Goal: Information Seeking & Learning: Learn about a topic

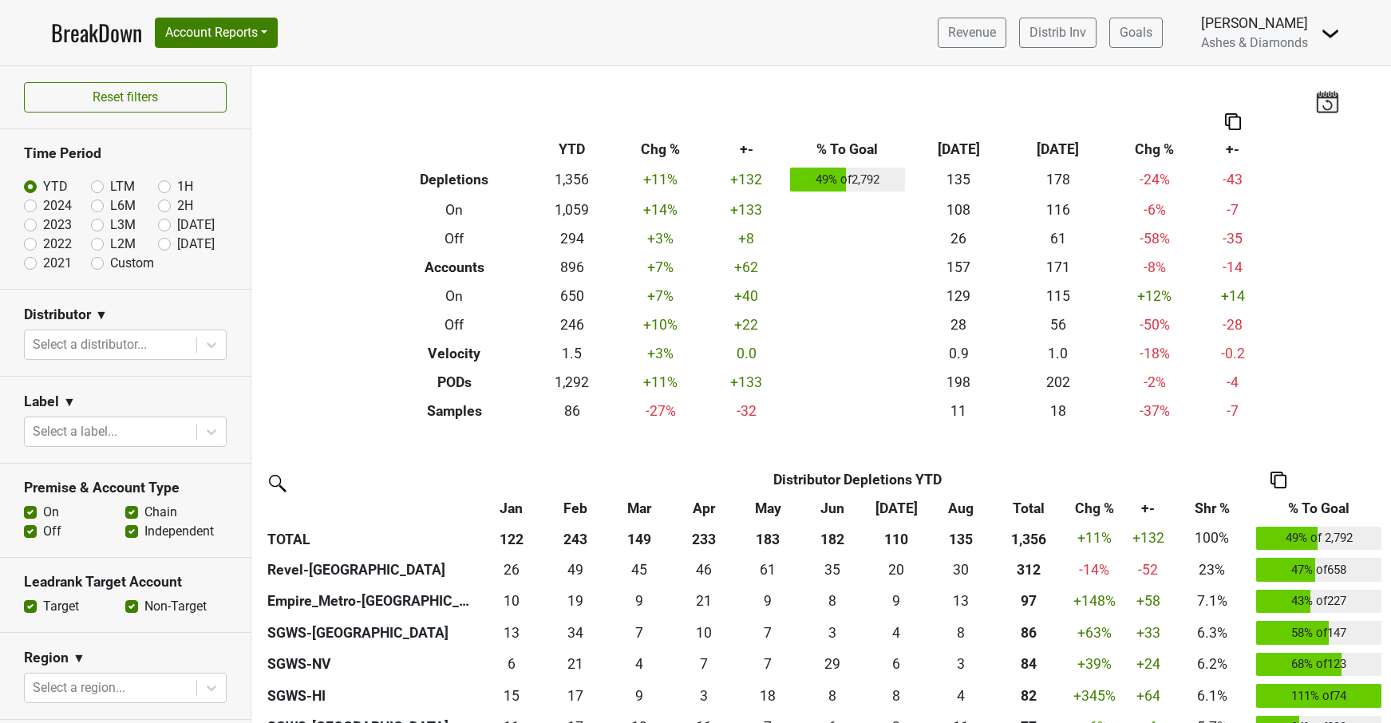
scroll to position [734, 0]
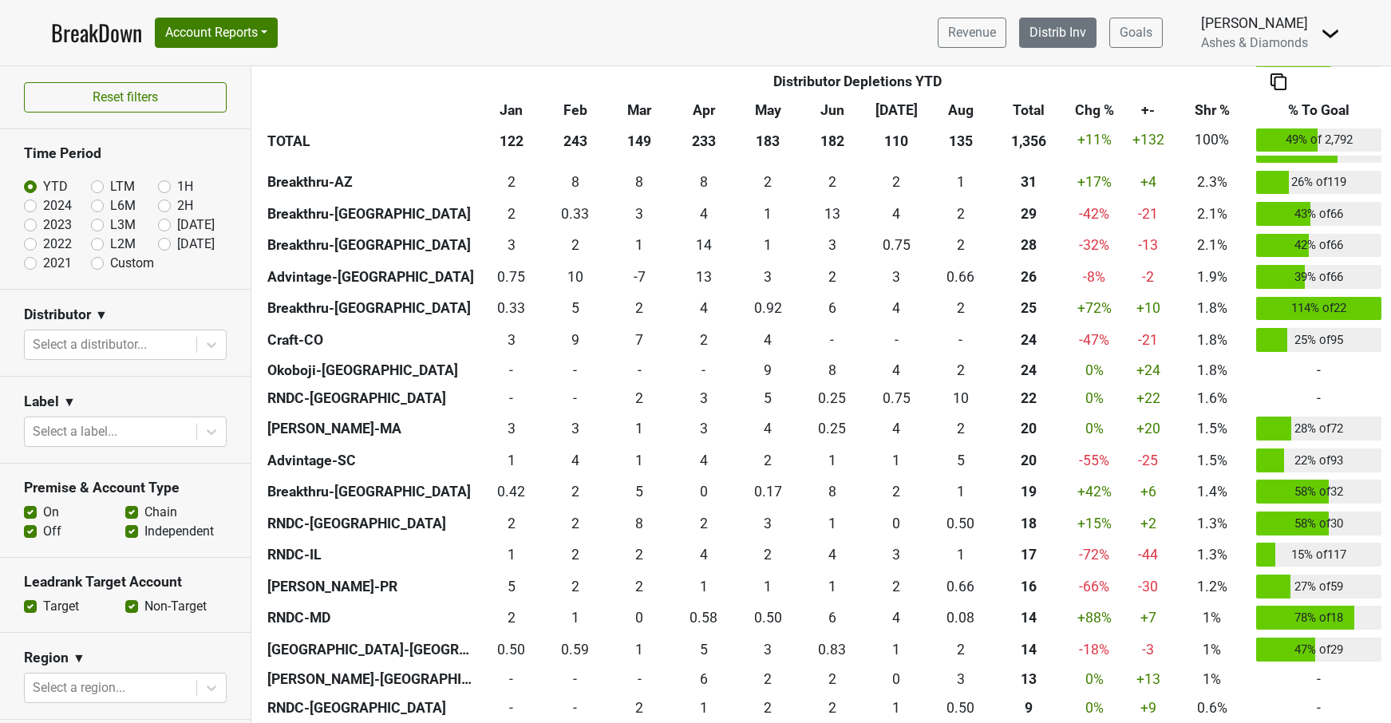
click at [1053, 39] on link "Distrib Inv" at bounding box center [1057, 33] width 77 height 30
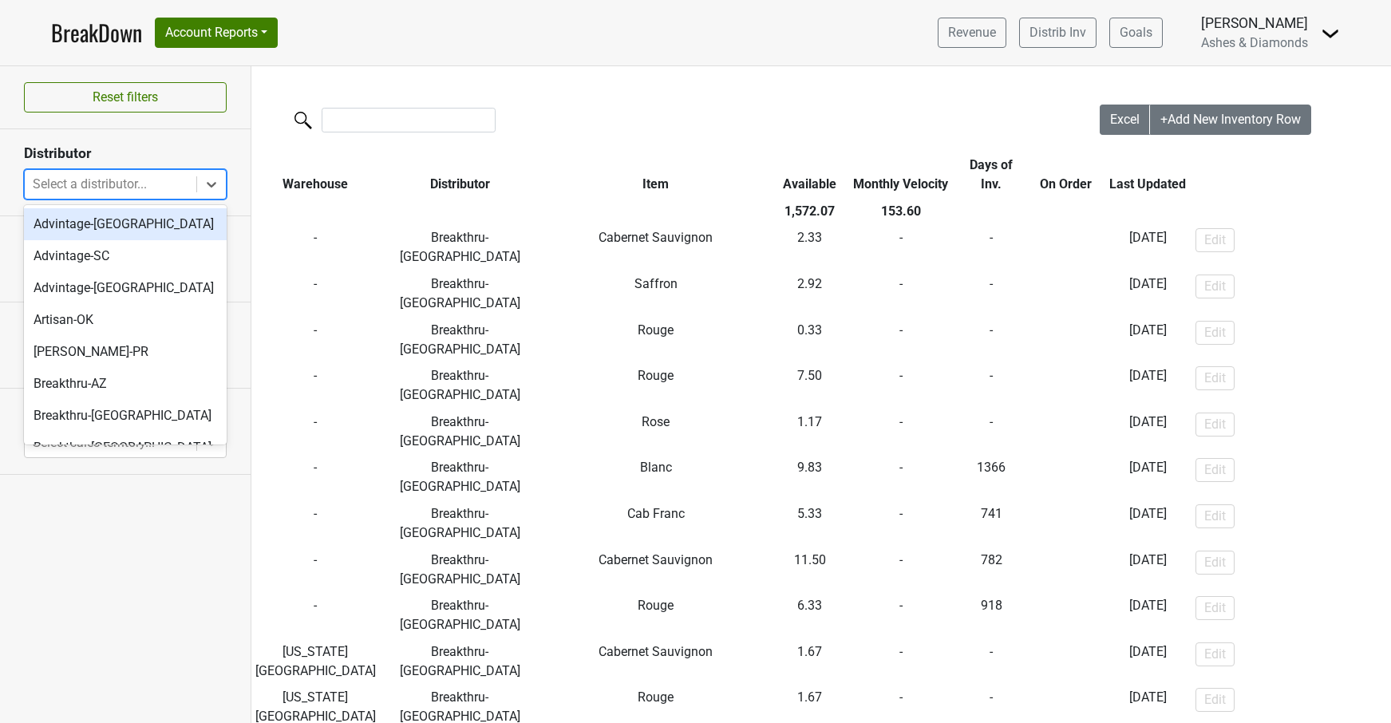
drag, startPoint x: 141, startPoint y: 179, endPoint x: 143, endPoint y: 196, distance: 16.8
click at [141, 179] on div "Select a distributor..." at bounding box center [111, 184] width 156 height 19
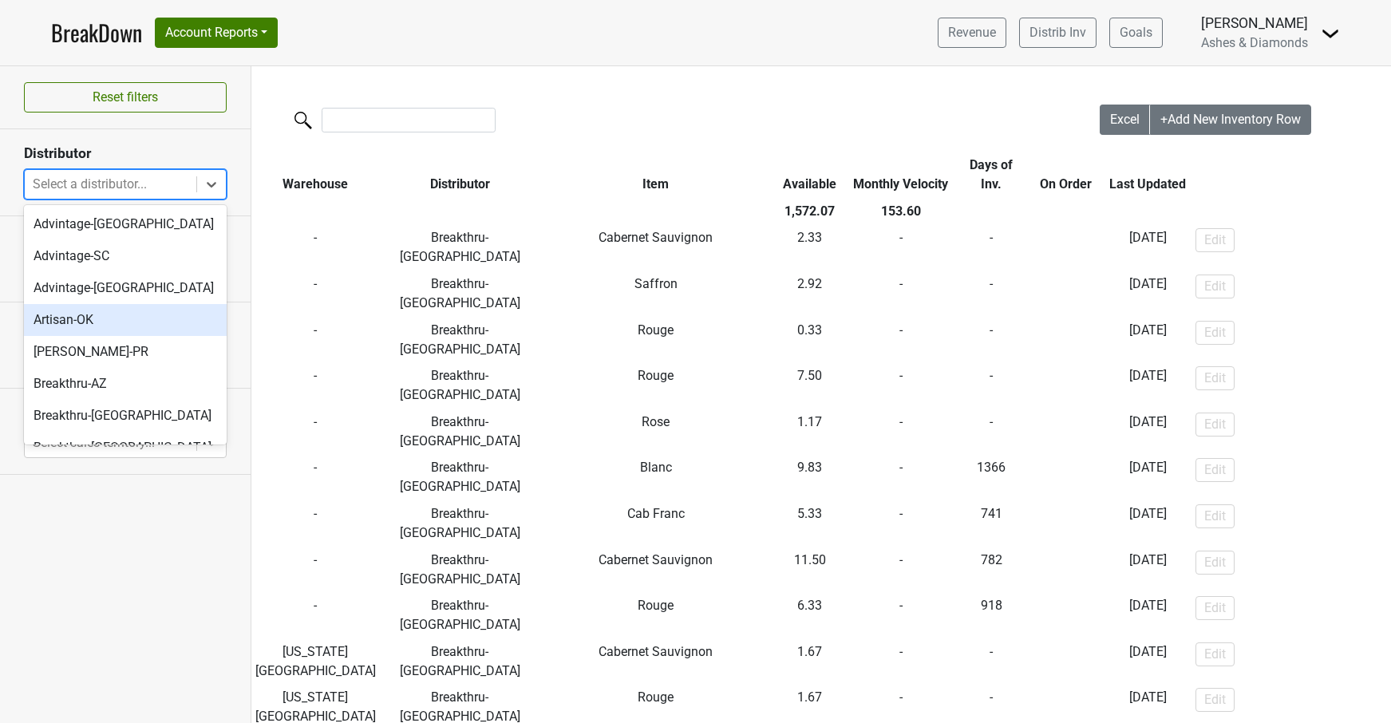
click at [148, 321] on div "Artisan-OK" at bounding box center [125, 320] width 203 height 32
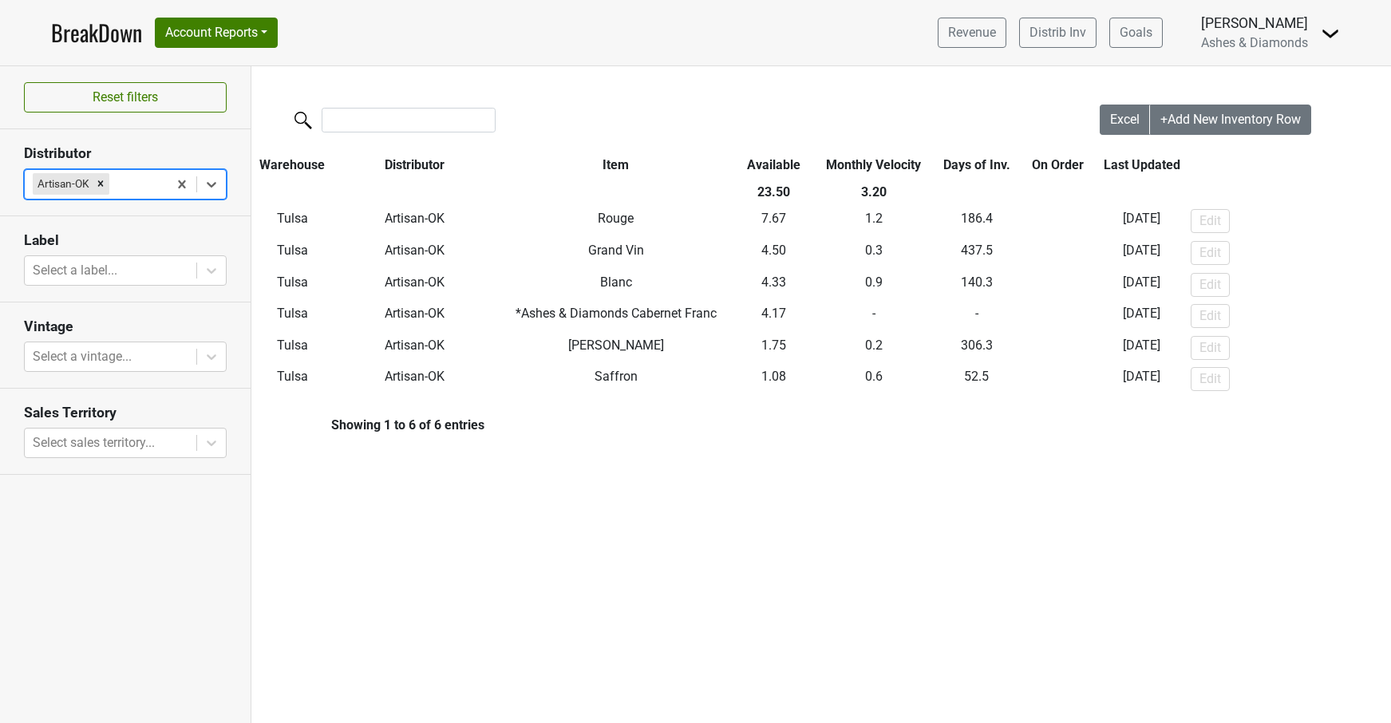
click at [101, 183] on icon "Remove Artisan-OK" at bounding box center [100, 183] width 11 height 11
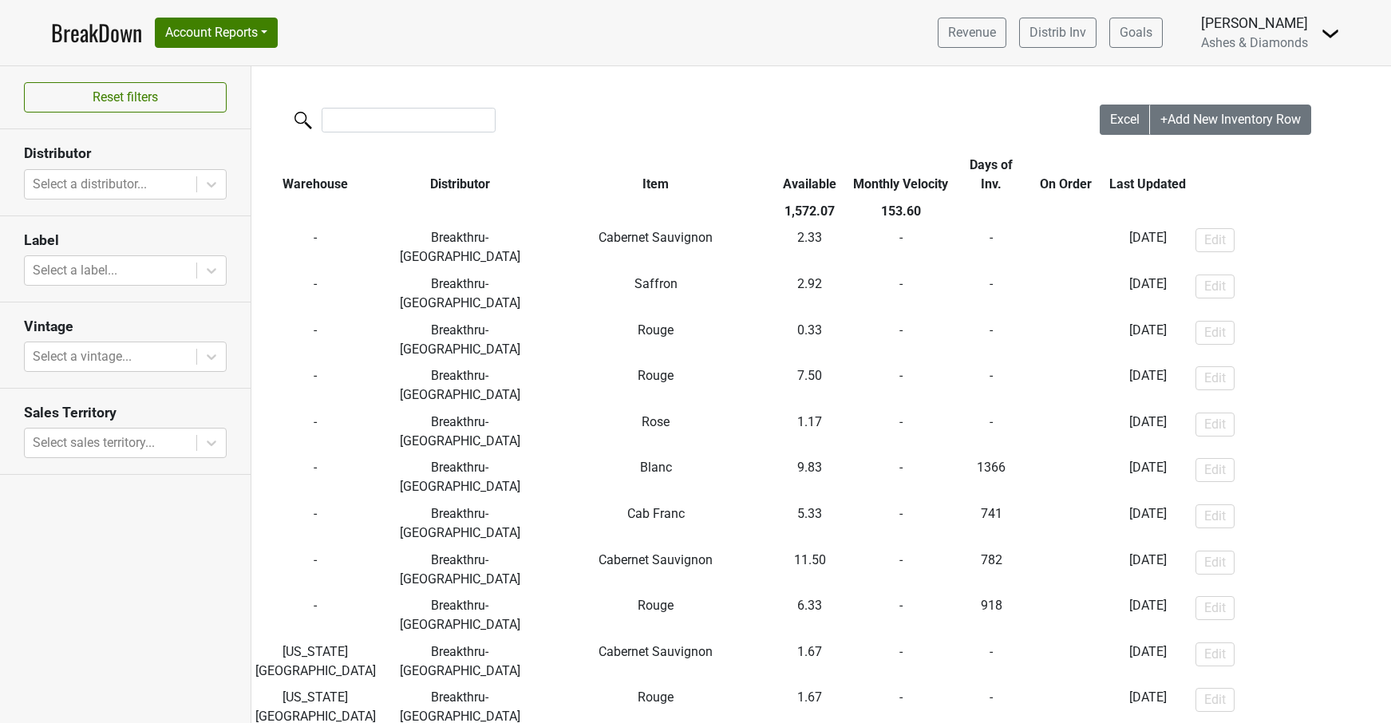
click at [84, 30] on link "BreakDown" at bounding box center [96, 33] width 91 height 34
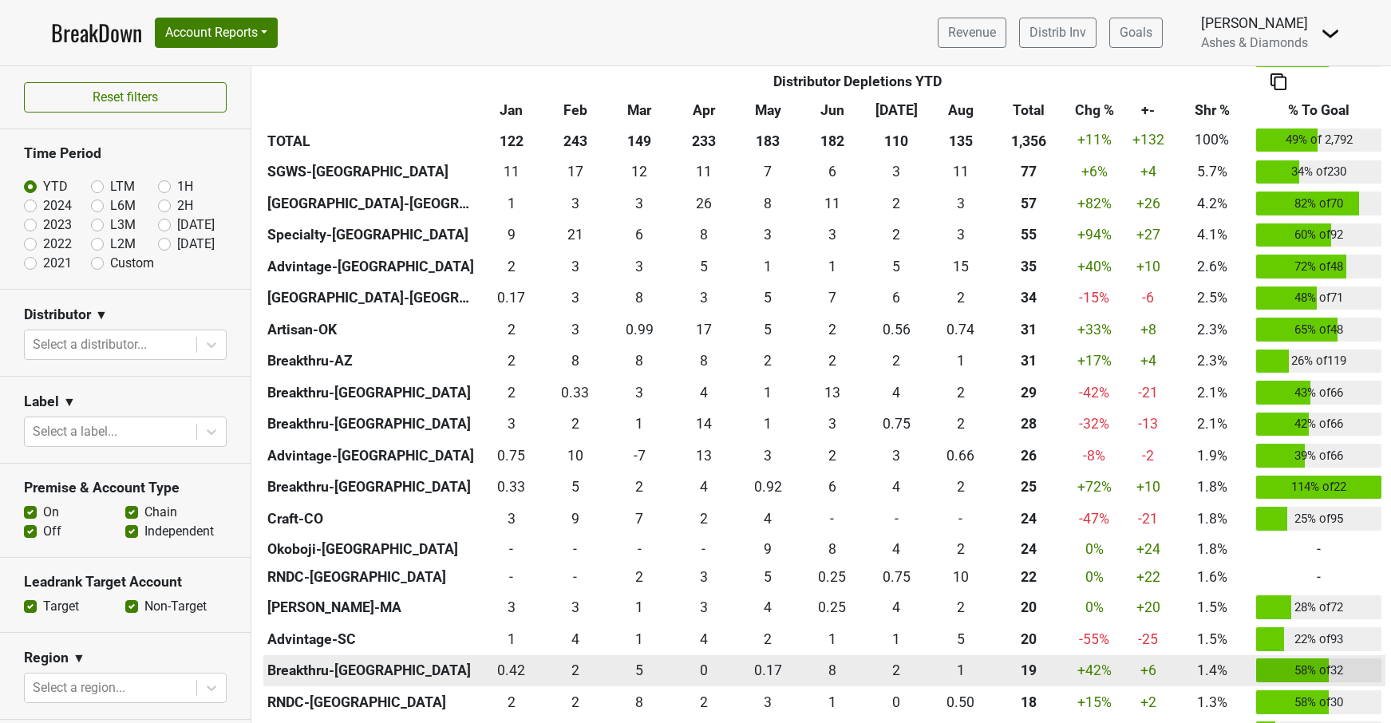
scroll to position [563, 0]
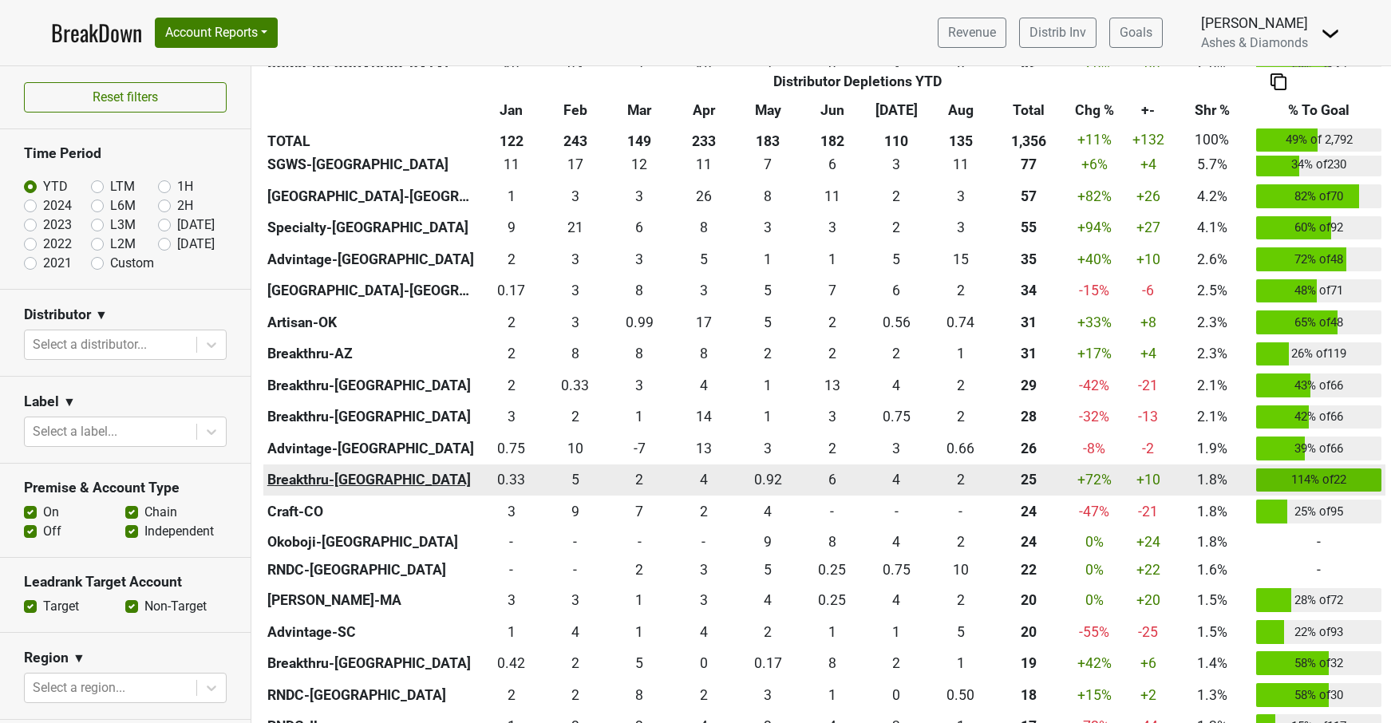
click at [330, 476] on th "Breakthru-[GEOGRAPHIC_DATA]" at bounding box center [371, 481] width 216 height 32
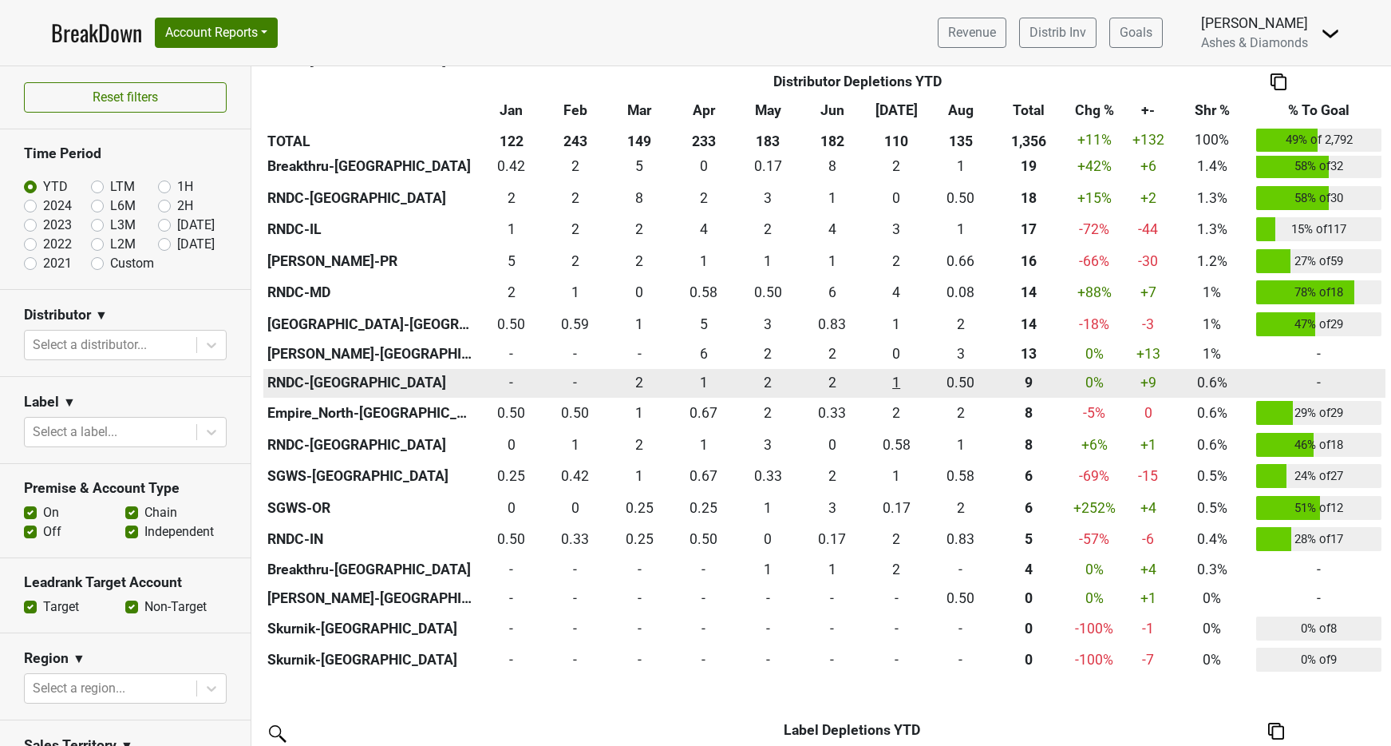
scroll to position [1128, 0]
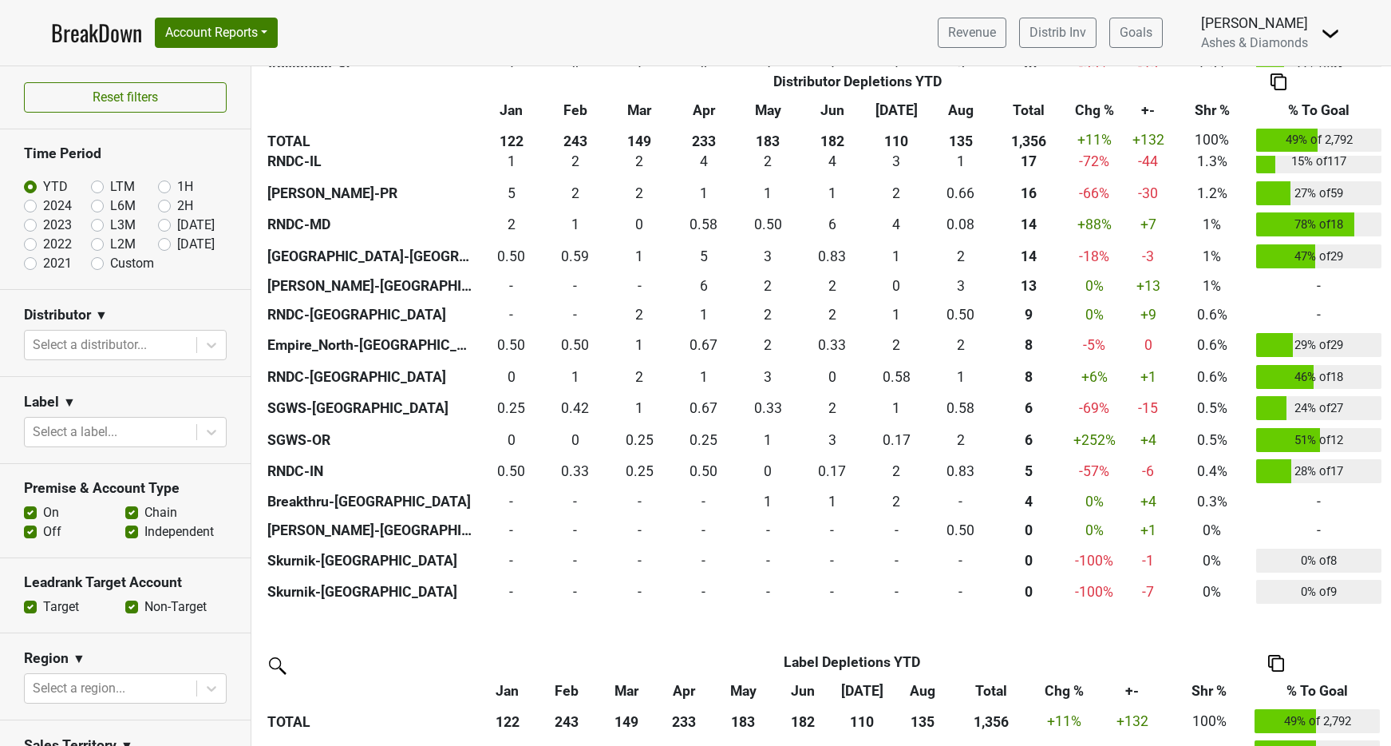
click at [177, 242] on label "Sep '25" at bounding box center [196, 244] width 38 height 19
click at [165, 242] on input "Sep '25" at bounding box center [190, 243] width 64 height 16
radio input "true"
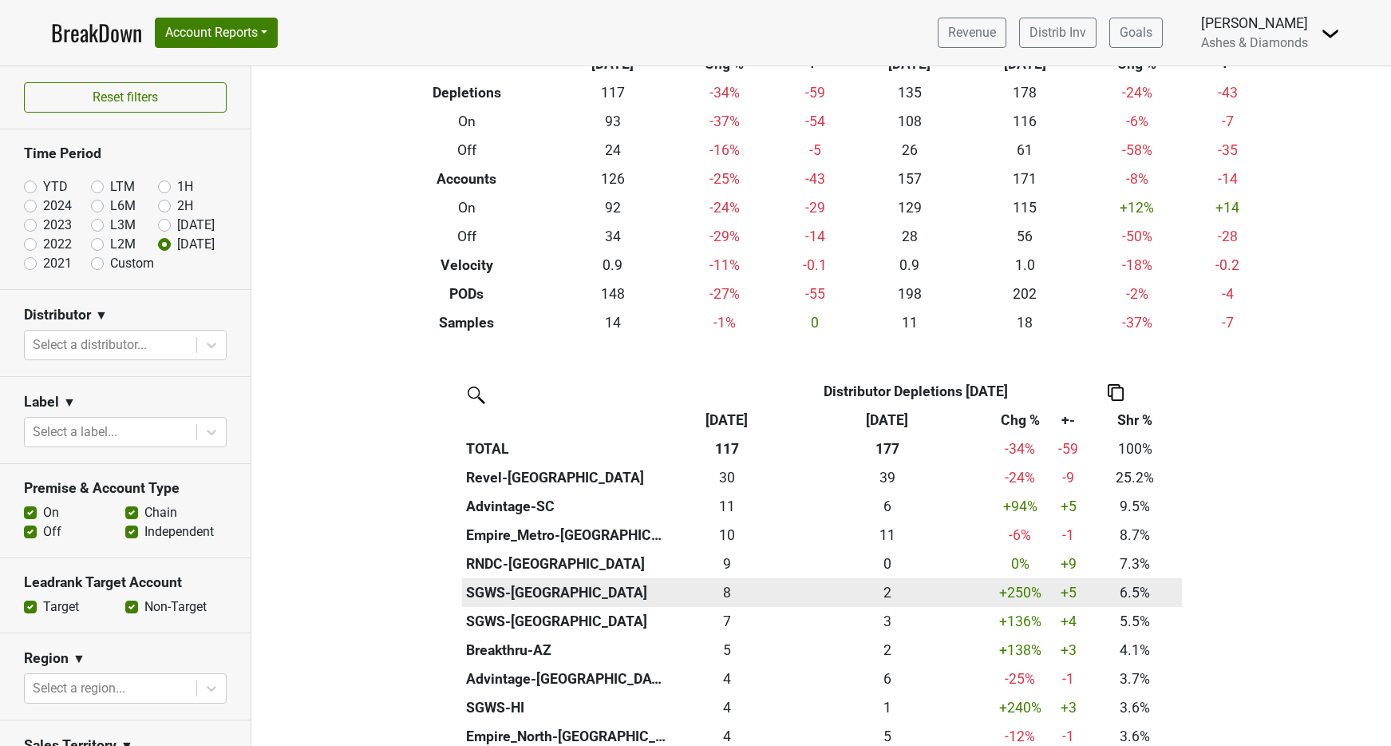
scroll to position [97, 0]
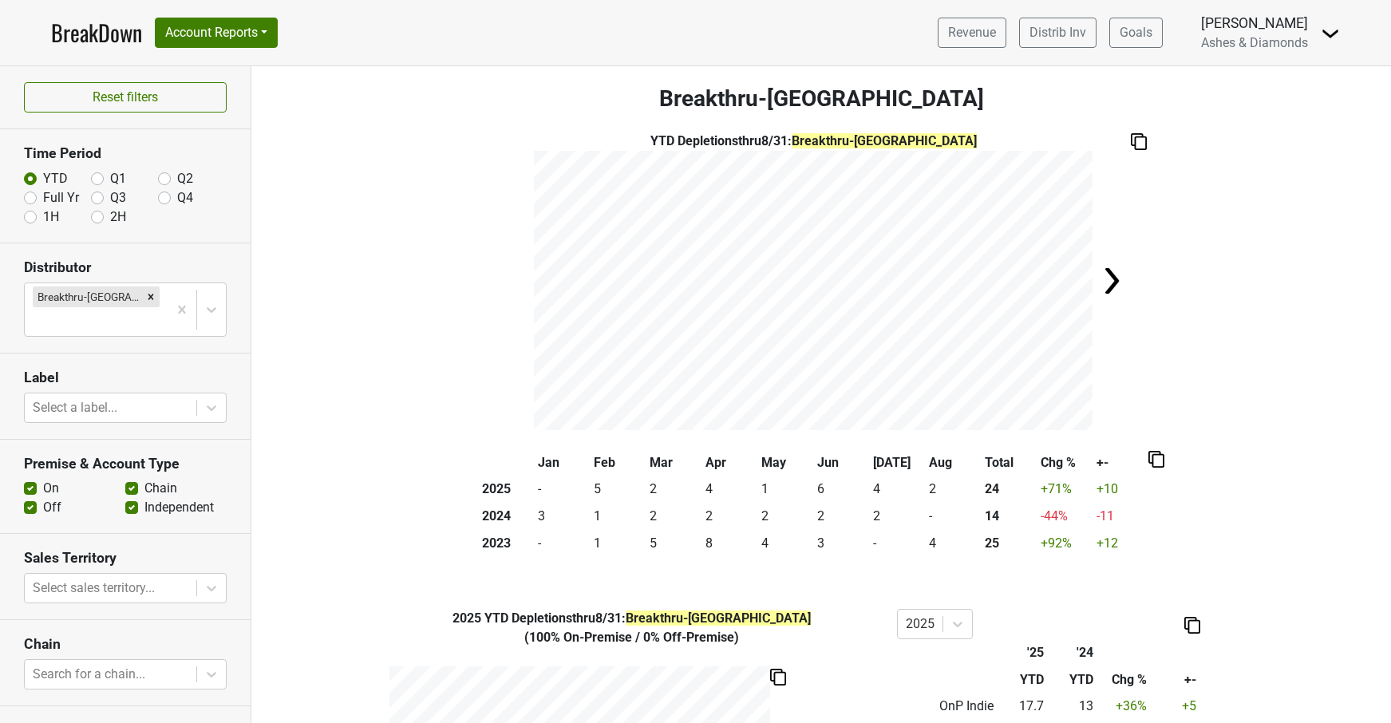
click at [177, 193] on label "Q4" at bounding box center [185, 197] width 16 height 19
click at [165, 193] on input "Q4" at bounding box center [164, 196] width 13 height 16
radio input "true"
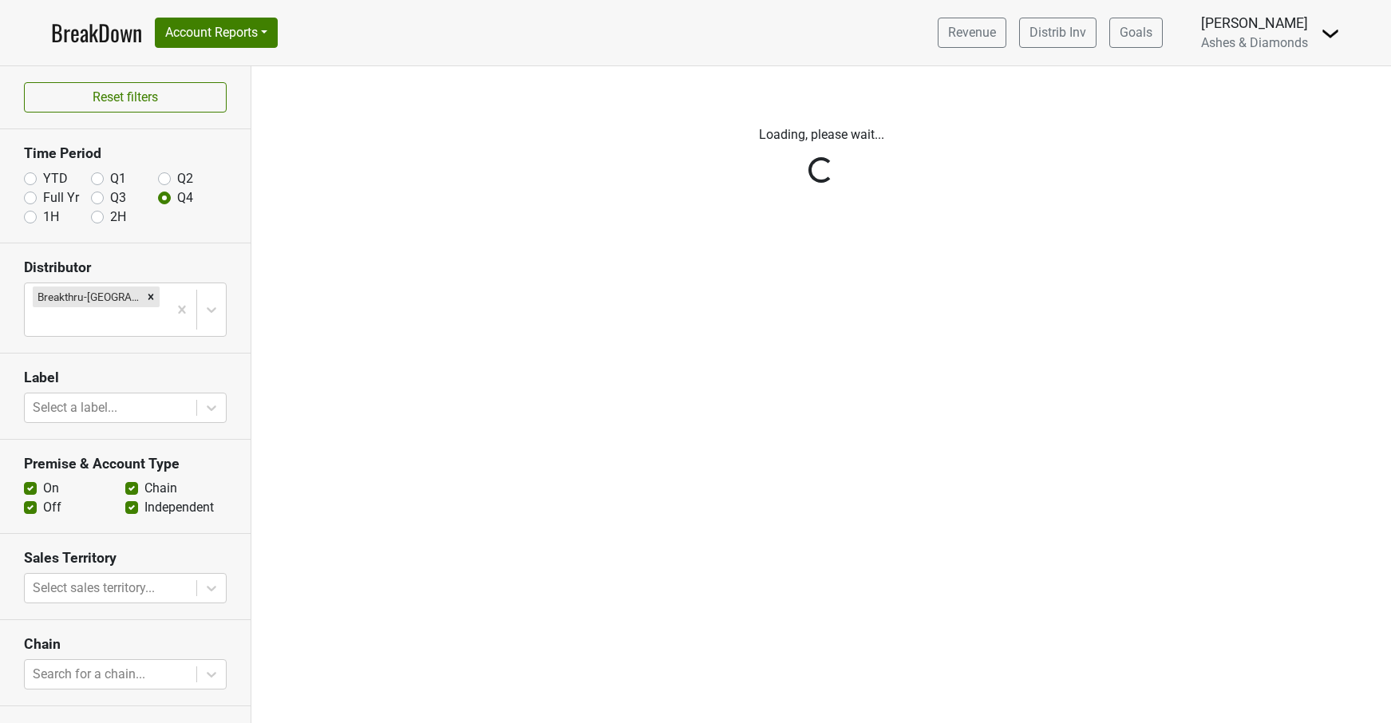
click at [89, 37] on link "BreakDown" at bounding box center [96, 33] width 91 height 34
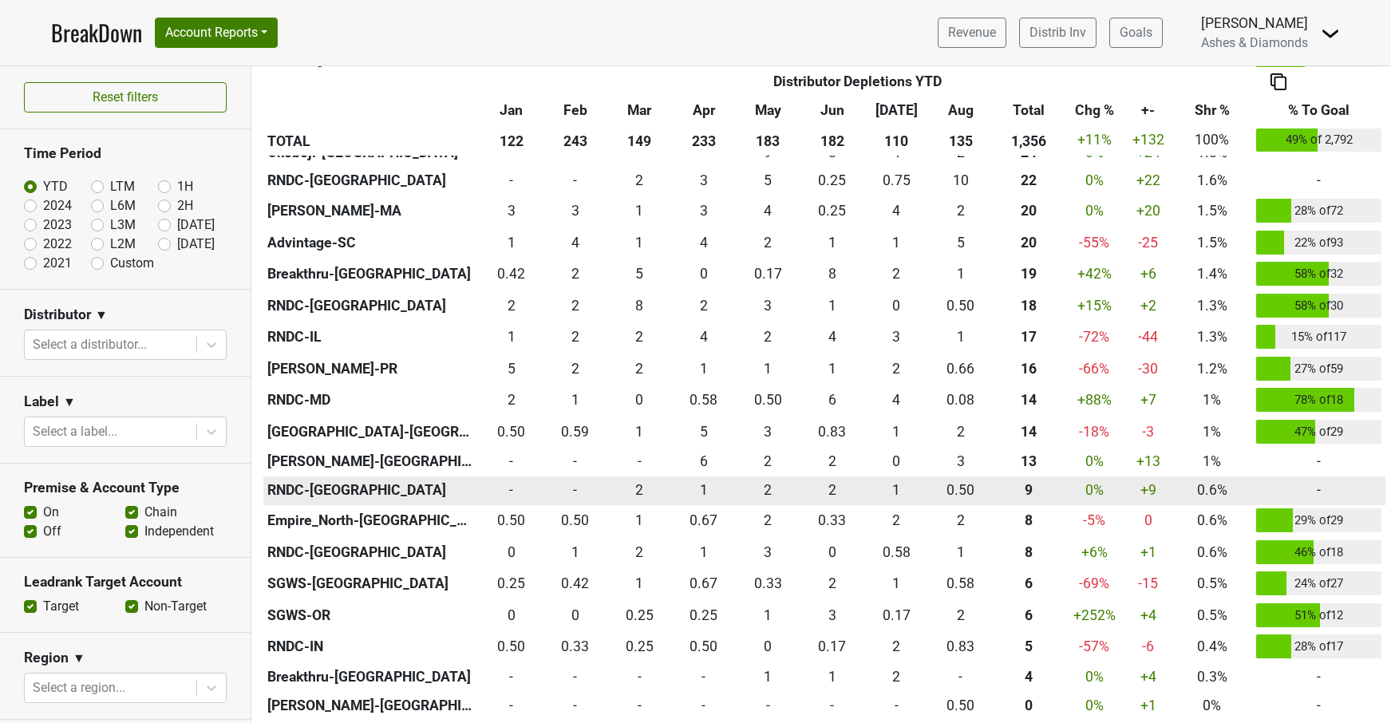
scroll to position [932, 0]
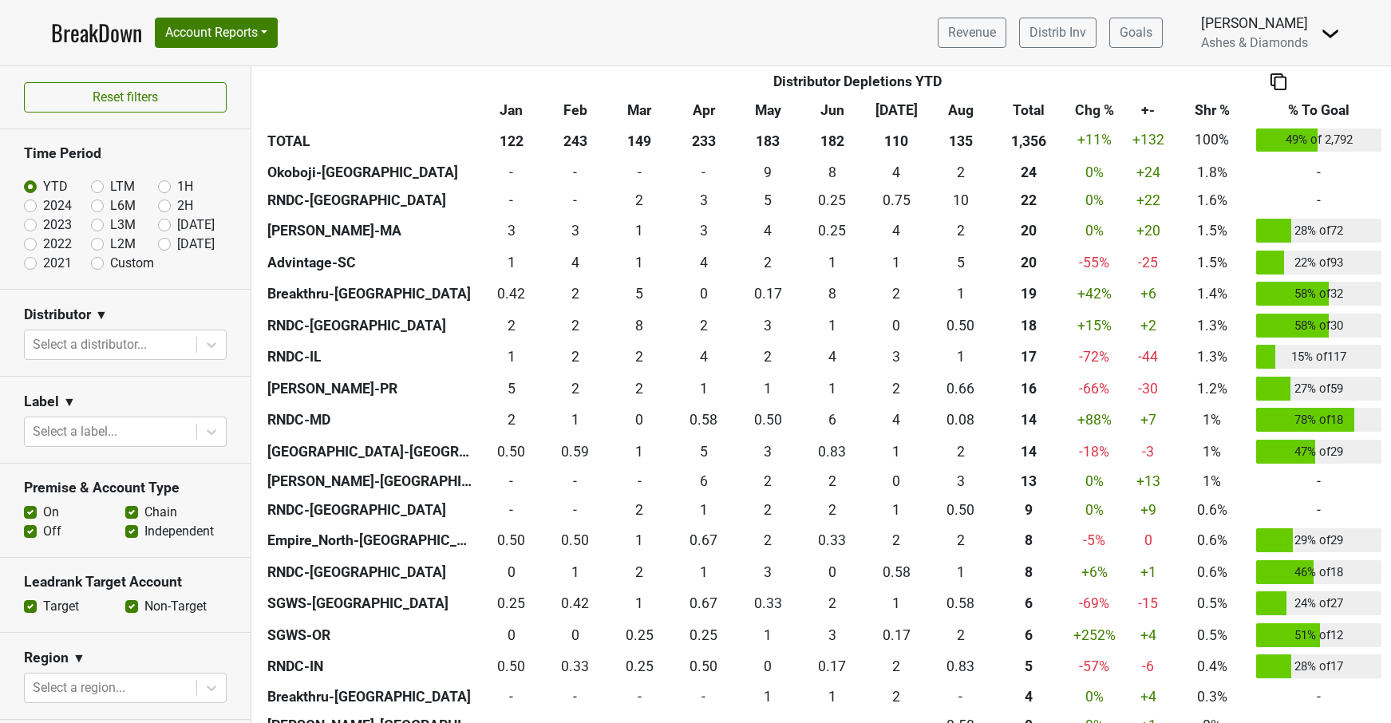
click at [177, 244] on label "[DATE]" at bounding box center [196, 244] width 38 height 19
click at [164, 244] on input "[DATE]" at bounding box center [190, 243] width 64 height 16
radio input "true"
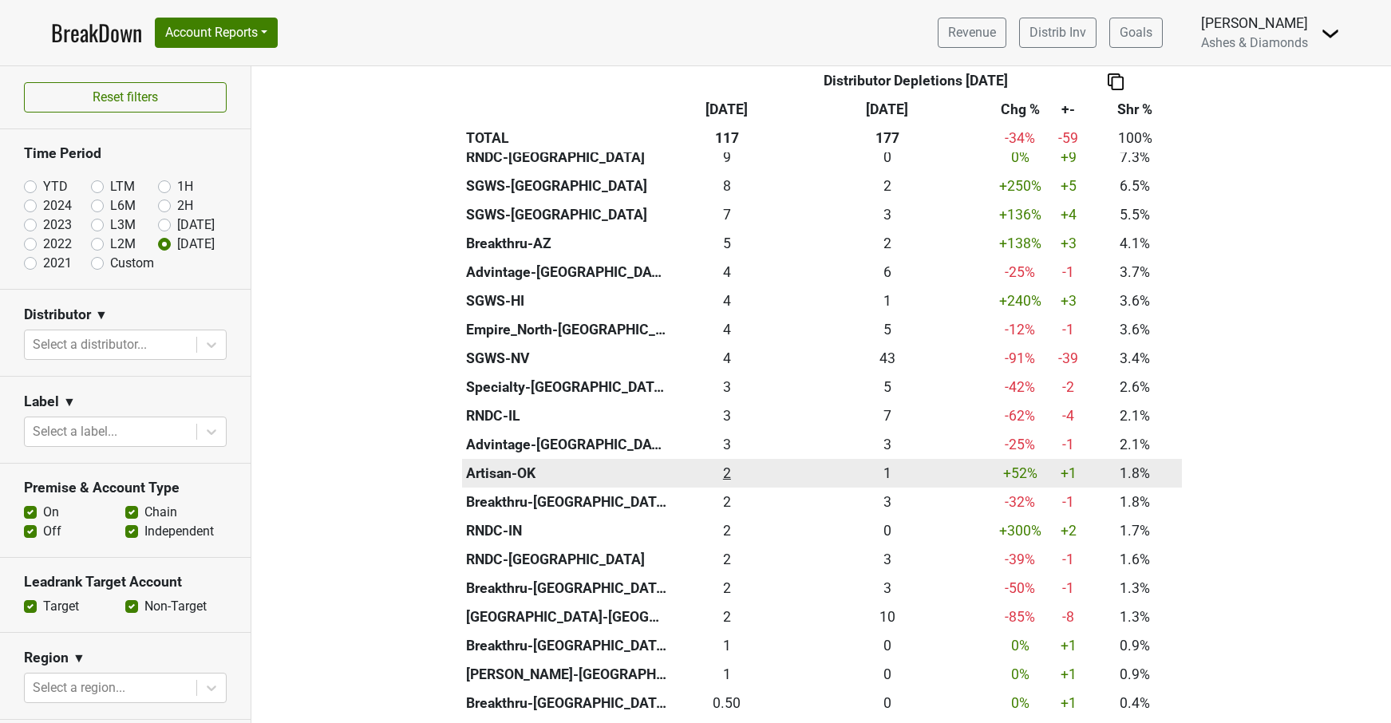
scroll to position [611, 0]
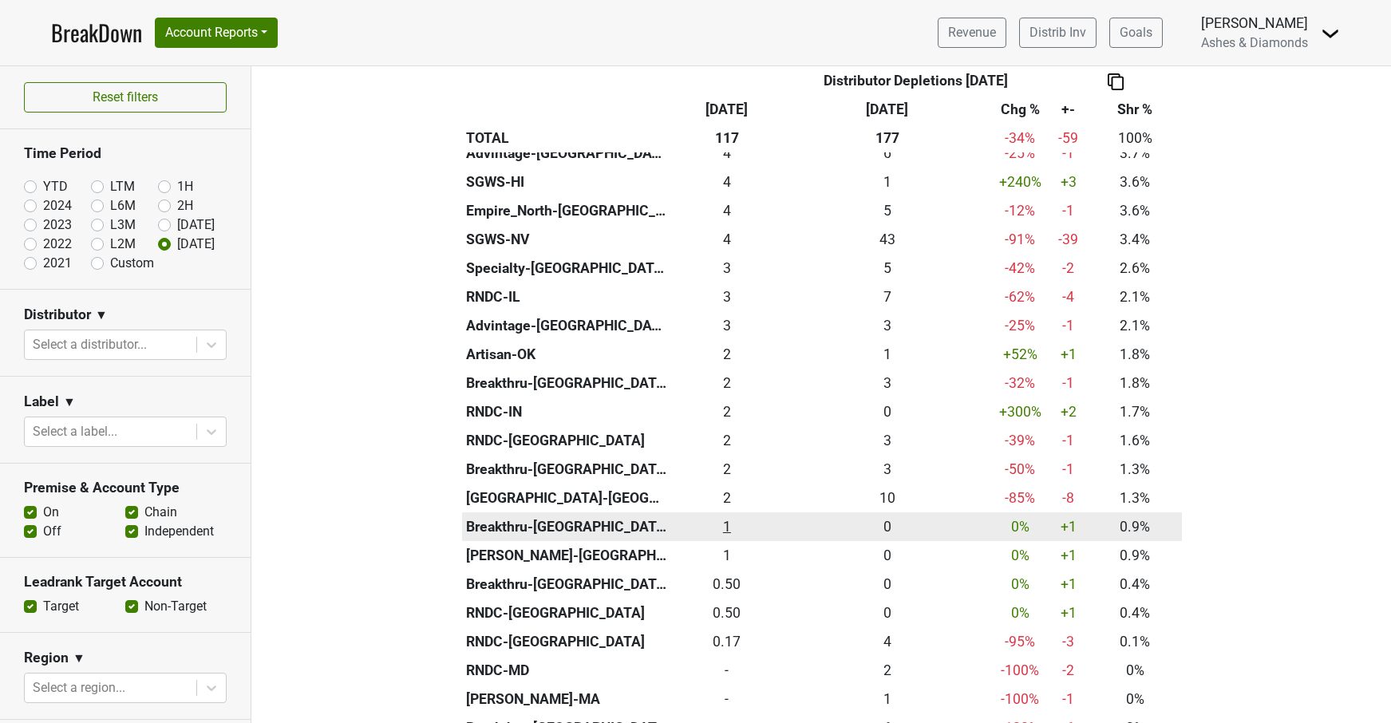
click at [729, 516] on div "1 1" at bounding box center [726, 526] width 105 height 21
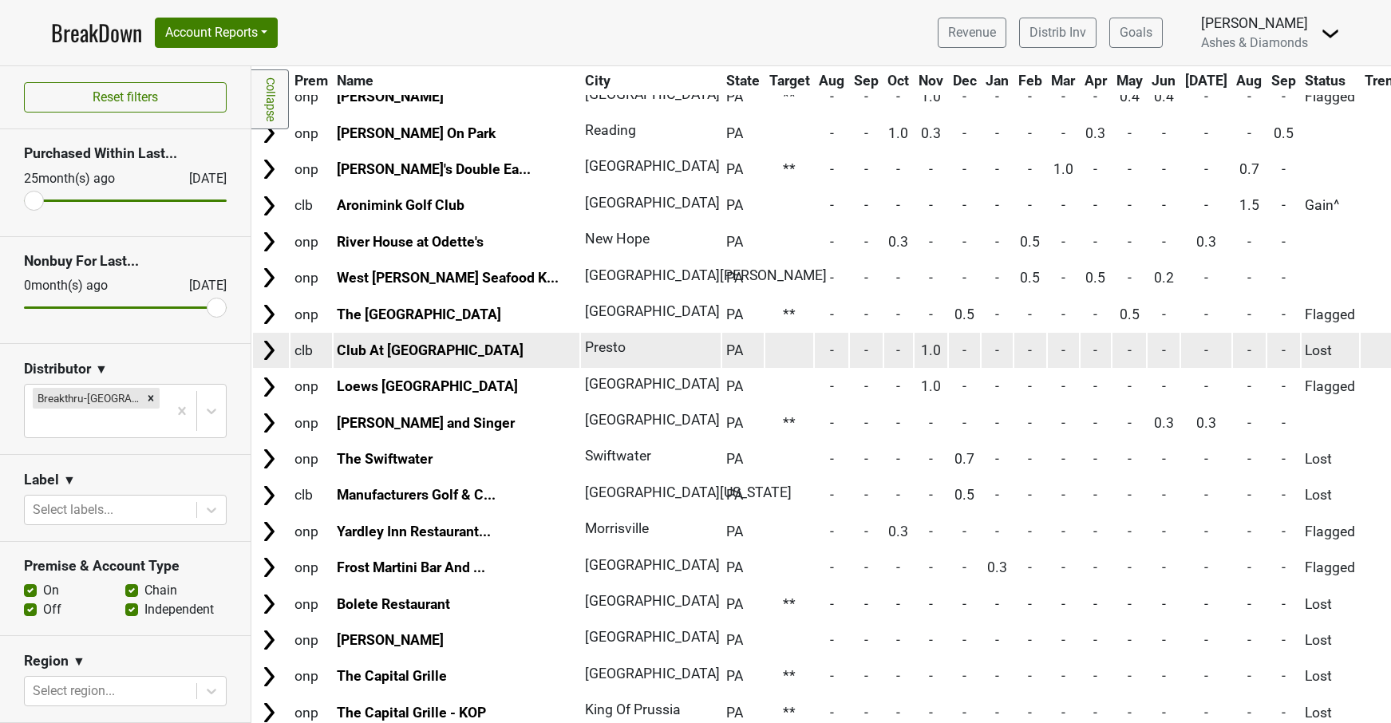
scroll to position [283, 0]
